Goal: Task Accomplishment & Management: Use online tool/utility

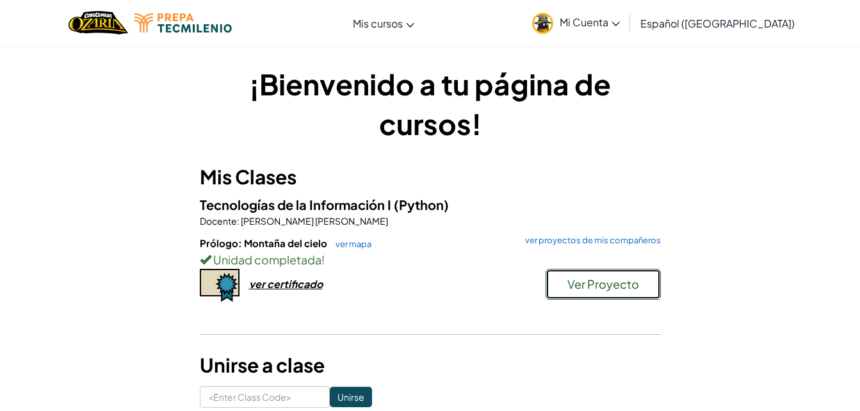
click at [594, 290] on span "Ver Proyecto" at bounding box center [603, 284] width 72 height 15
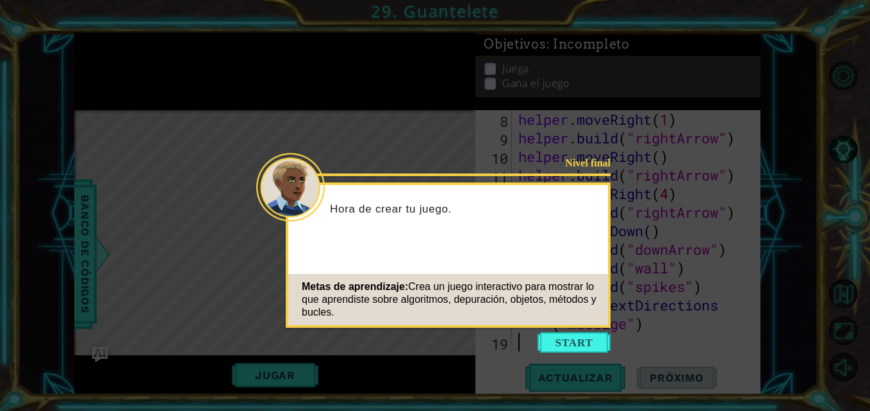
scroll to position [186, 0]
click at [578, 345] on button "Start" at bounding box center [573, 342] width 73 height 20
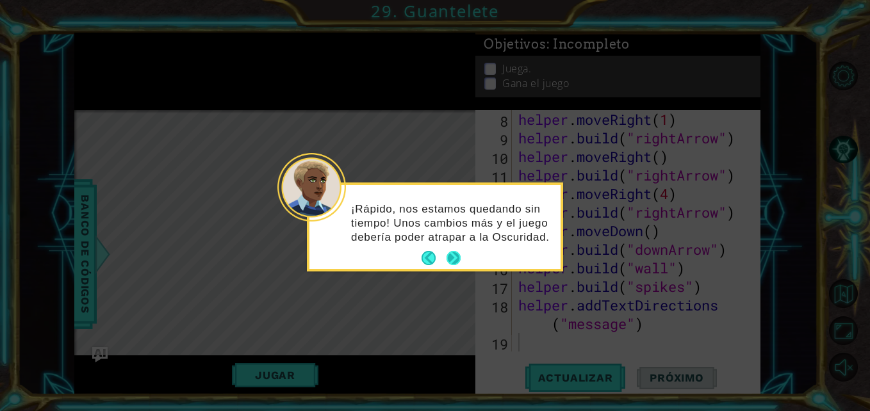
click at [454, 260] on button "Next" at bounding box center [453, 258] width 14 height 14
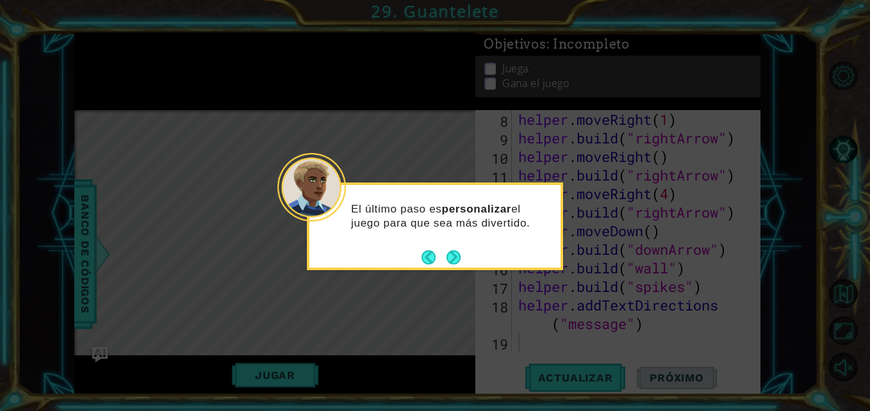
click at [454, 260] on button "Next" at bounding box center [453, 257] width 14 height 14
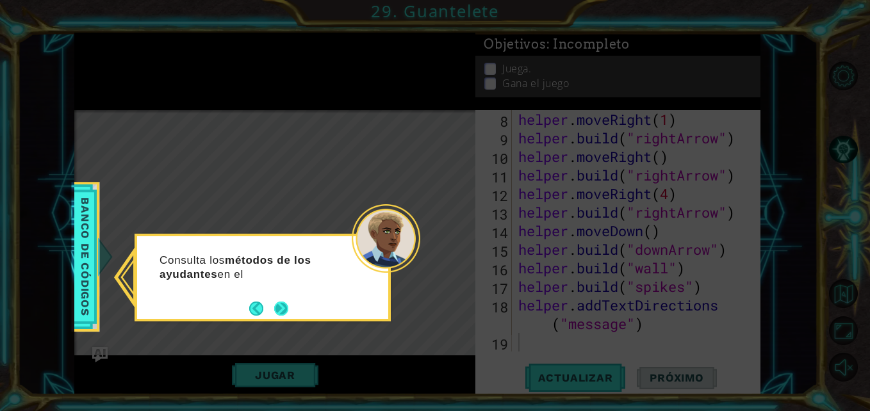
click at [288, 302] on button "Next" at bounding box center [281, 309] width 14 height 14
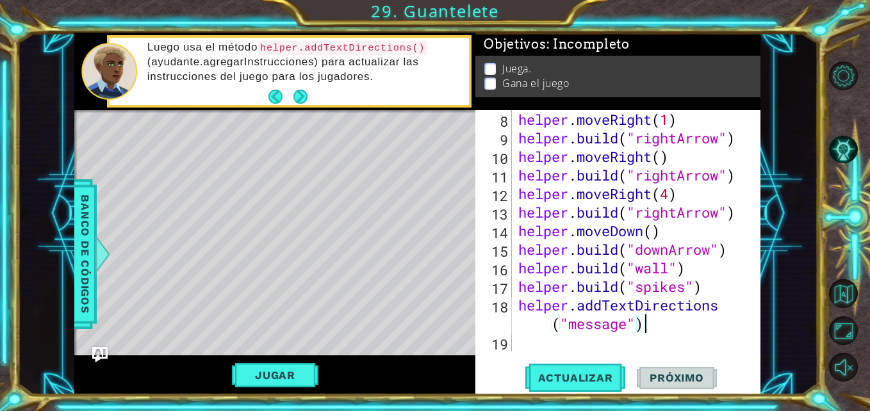
click at [649, 325] on div "helper . moveRight ( 1 ) helper . build ( "rightArrow" ) helper . moveRight ( )…" at bounding box center [635, 249] width 238 height 279
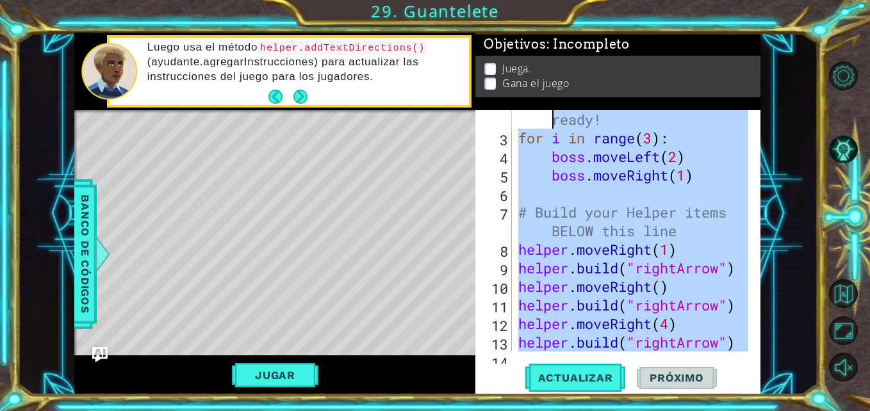
scroll to position [0, 0]
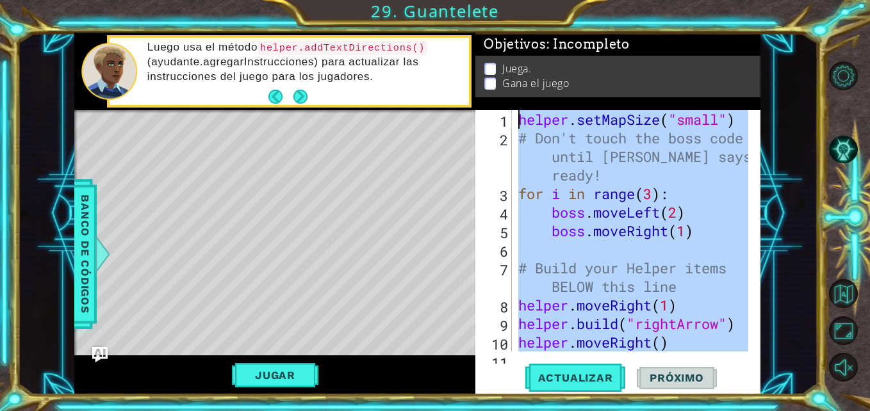
drag, startPoint x: 648, startPoint y: 326, endPoint x: 512, endPoint y: 118, distance: 248.2
click at [512, 118] on div "helper.addTextDirections("message") 1 2 3 4 5 6 7 8 9 10 11 helper . setMapSize…" at bounding box center [616, 230] width 282 height 241
type textarea "helper.setMapSize("small")"
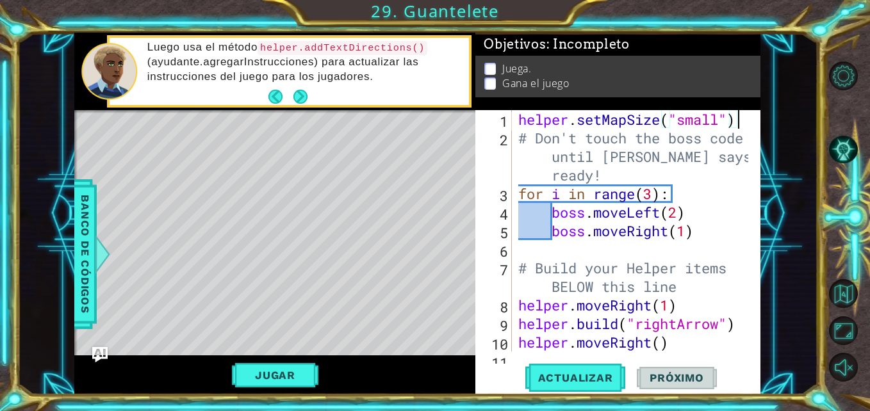
click at [490, 67] on p at bounding box center [490, 69] width 12 height 12
click at [509, 69] on p "Juega." at bounding box center [516, 68] width 29 height 14
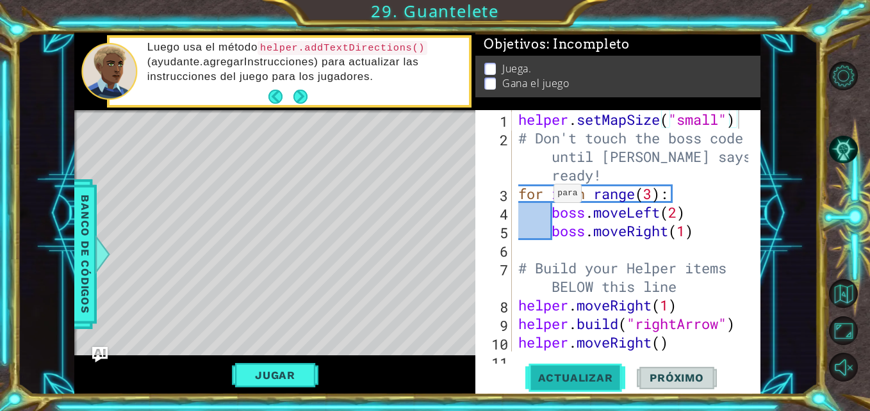
click at [538, 375] on span "Actualizar" at bounding box center [575, 377] width 101 height 13
click at [266, 361] on div "Jugar" at bounding box center [274, 374] width 401 height 39
click at [266, 366] on button "Jugar" at bounding box center [275, 375] width 86 height 24
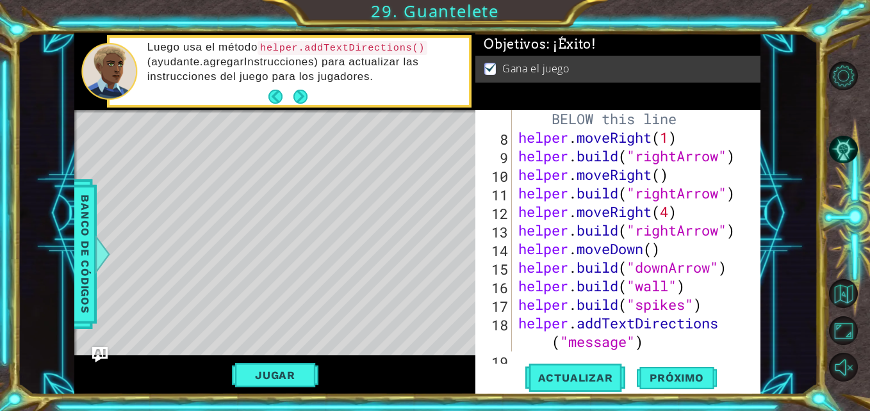
scroll to position [186, 0]
